Goal: Find contact information: Find contact information

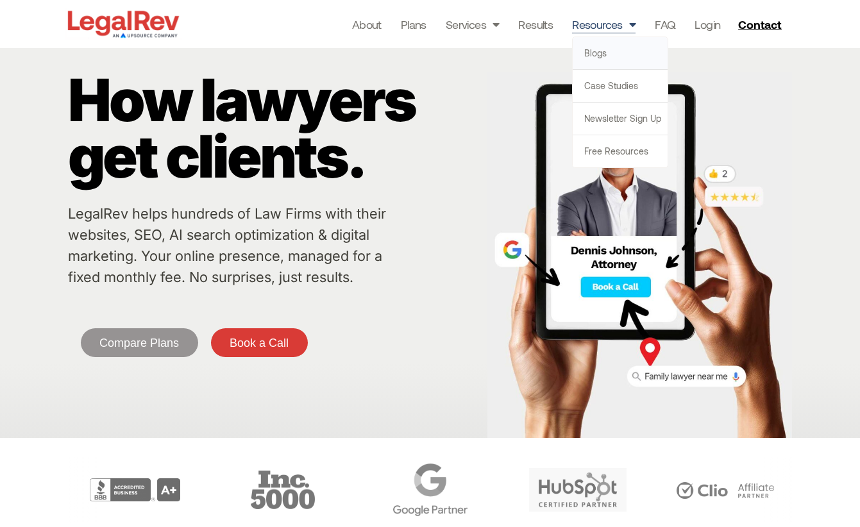
click at [599, 55] on link "Blogs" at bounding box center [620, 53] width 95 height 32
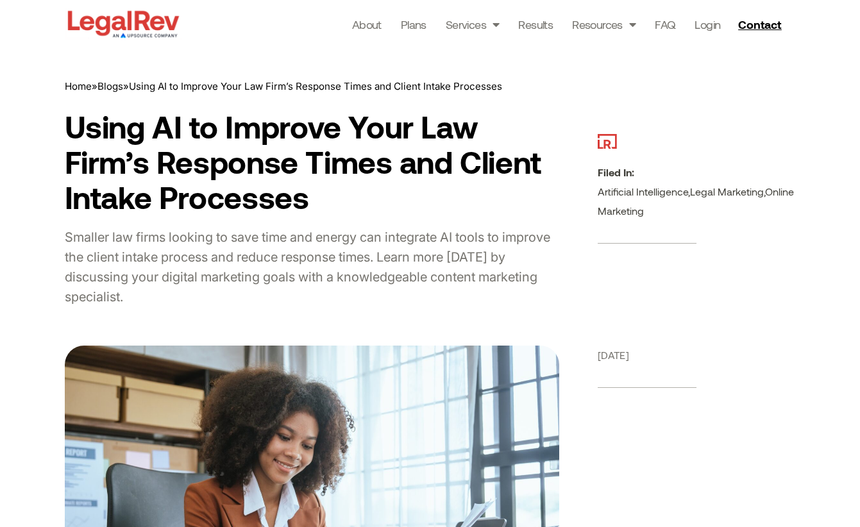
click at [735, 159] on div "Filed In: Artificial Intelligence , Legal Marketing , Online Marketing" at bounding box center [697, 192] width 198 height 230
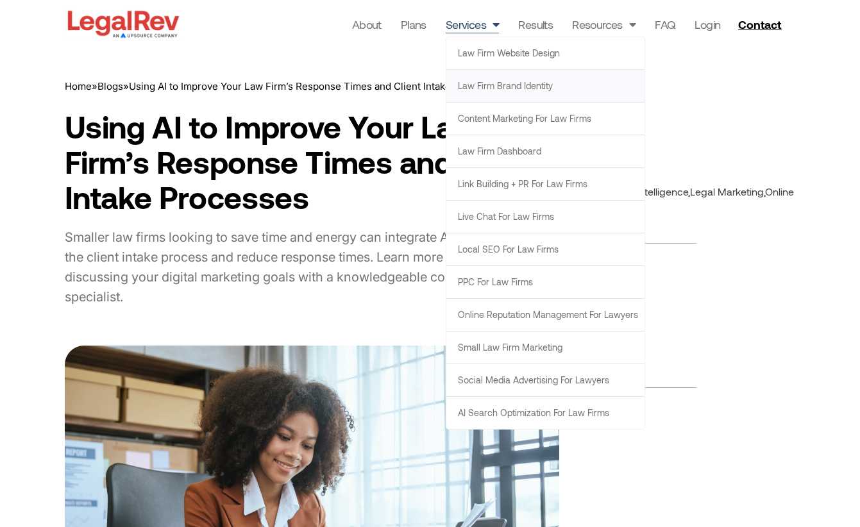
click at [510, 91] on link "Law Firm Brand Identity" at bounding box center [545, 86] width 198 height 32
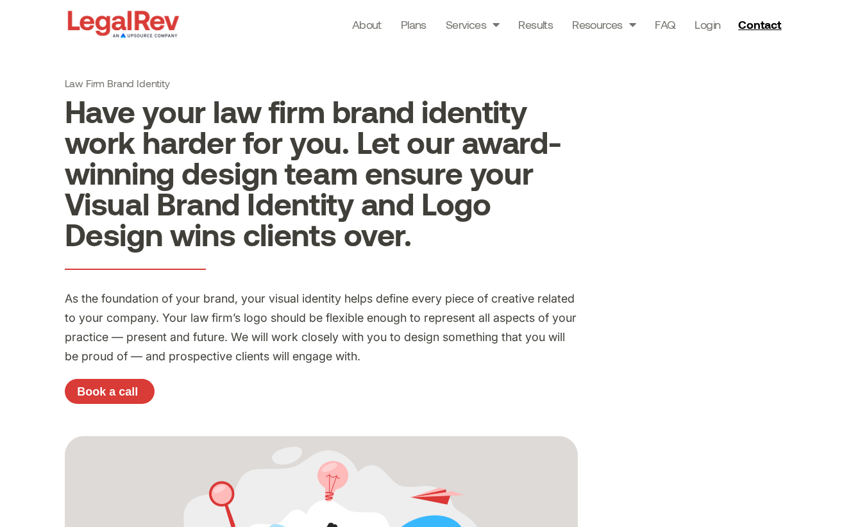
click at [96, 22] on img at bounding box center [123, 24] width 117 height 33
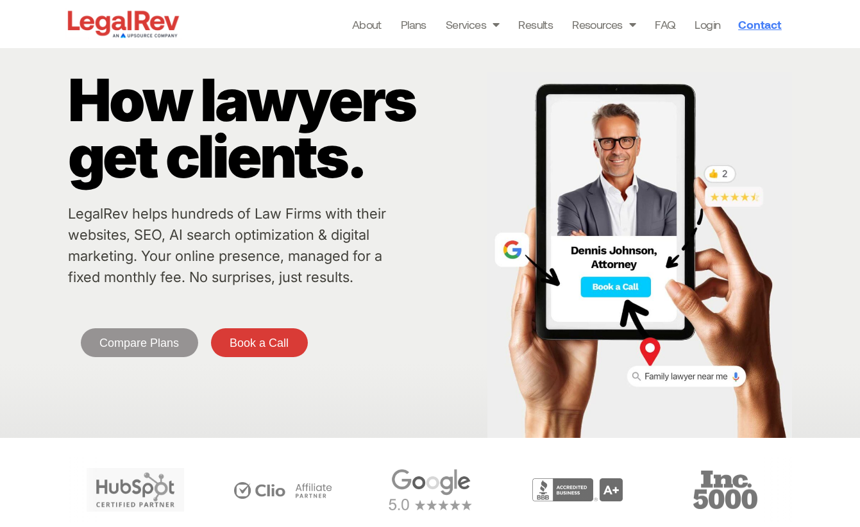
click at [765, 23] on span "Contact" at bounding box center [759, 25] width 43 height 12
